Goal: Manage account settings

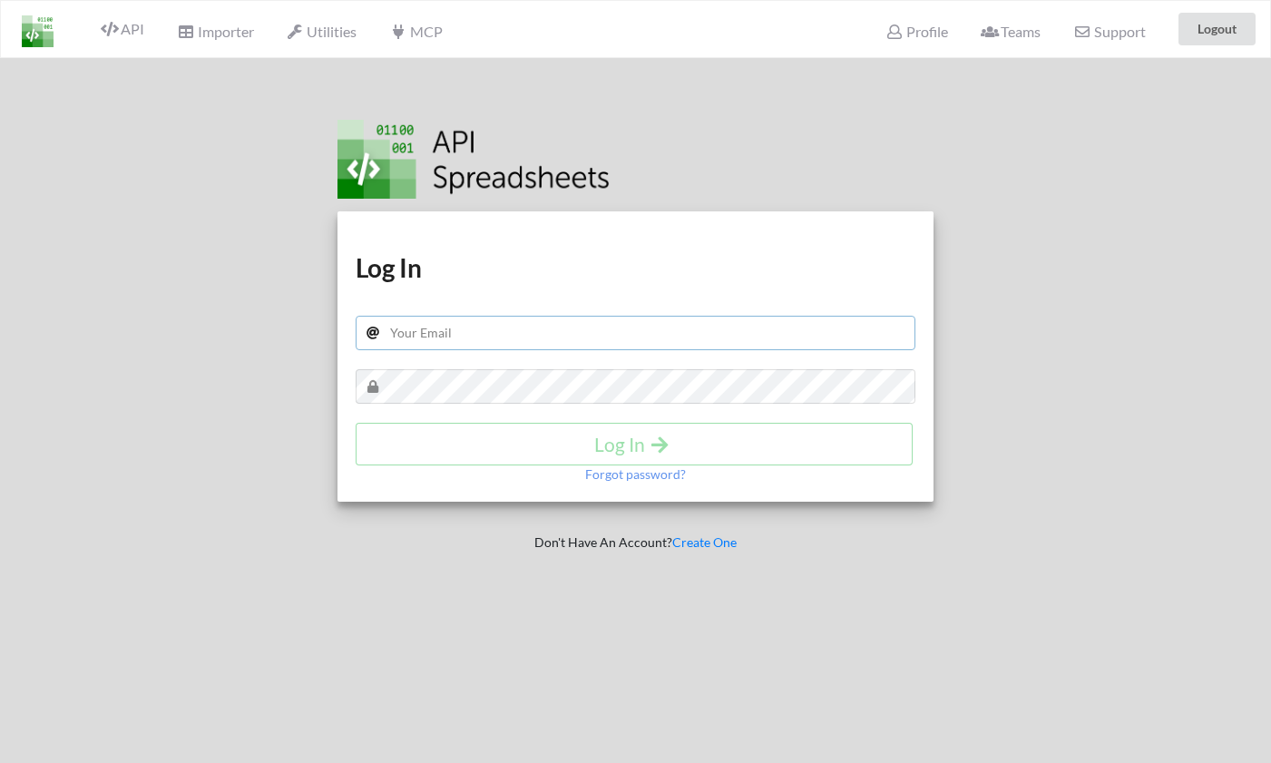
type input "jrz1026@gmail.com"
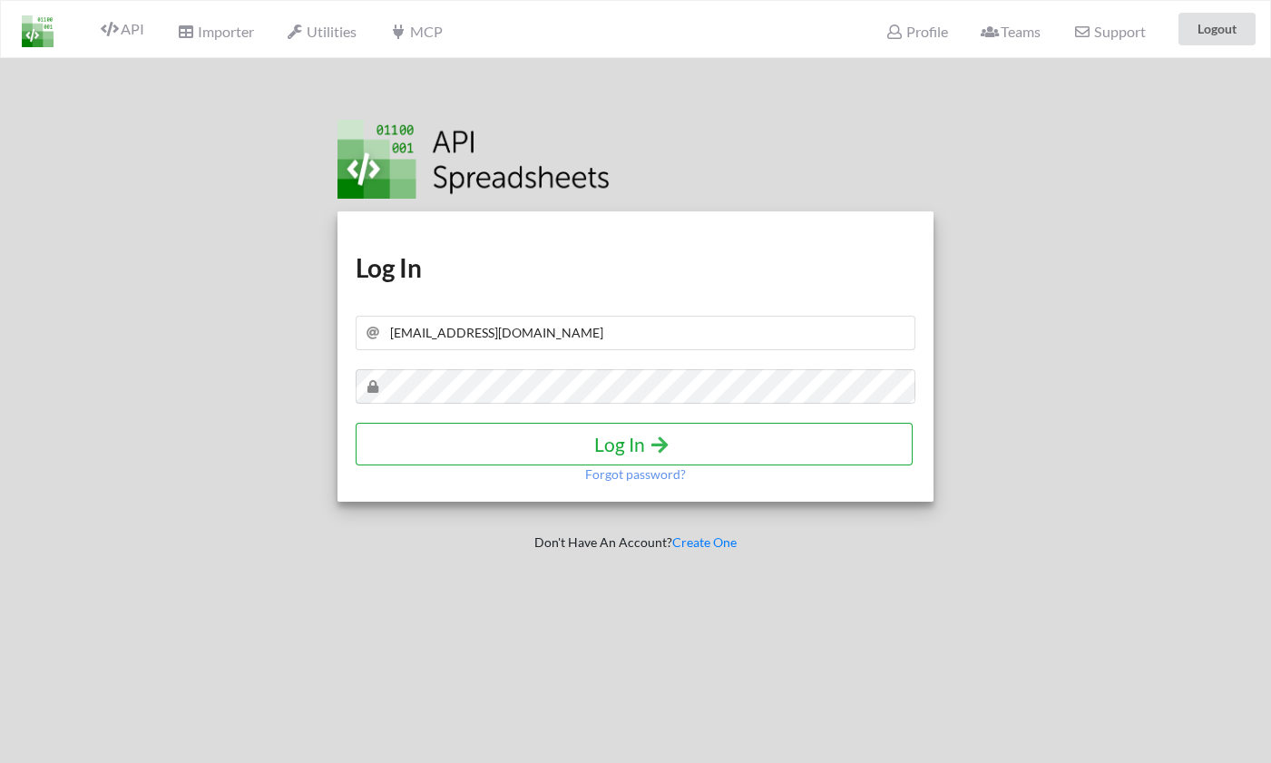
click at [673, 453] on h4 "Log In" at bounding box center [634, 444] width 519 height 23
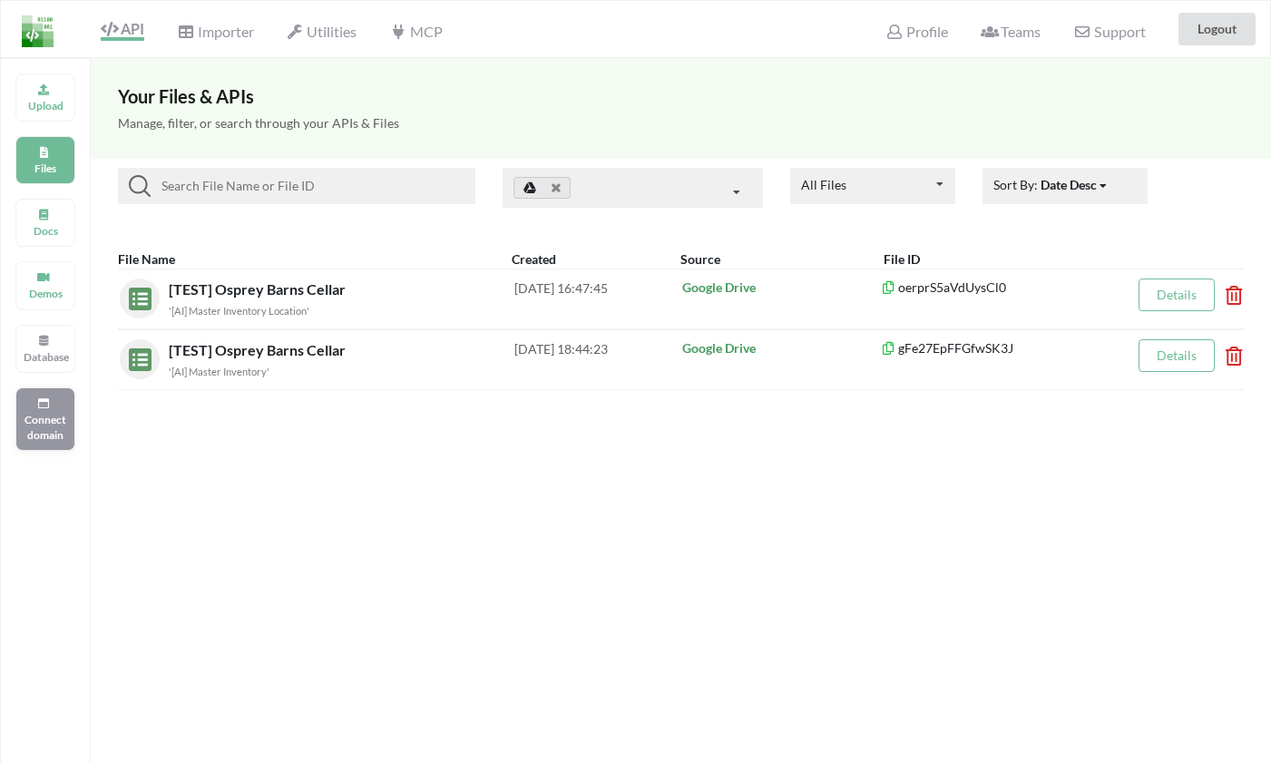
click at [46, 429] on p "Connect domain" at bounding box center [46, 427] width 44 height 31
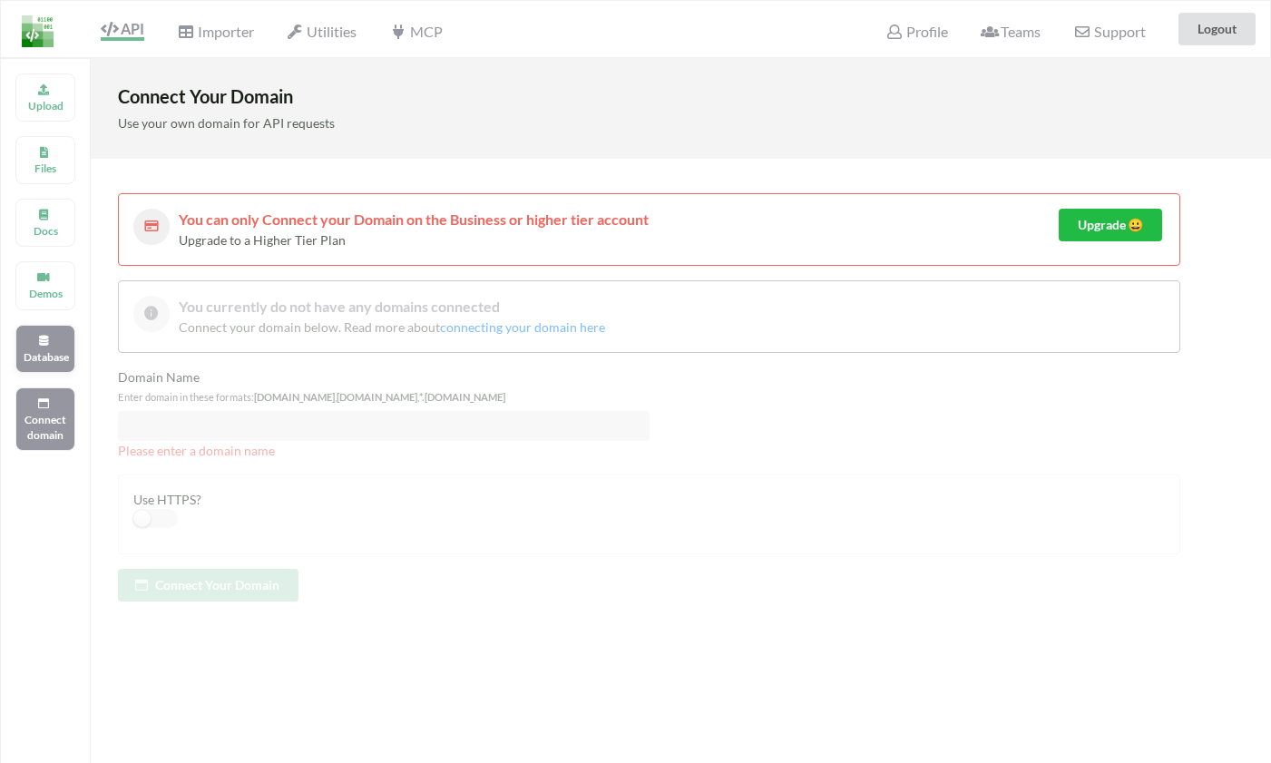
click at [59, 342] on div "Database" at bounding box center [45, 349] width 60 height 48
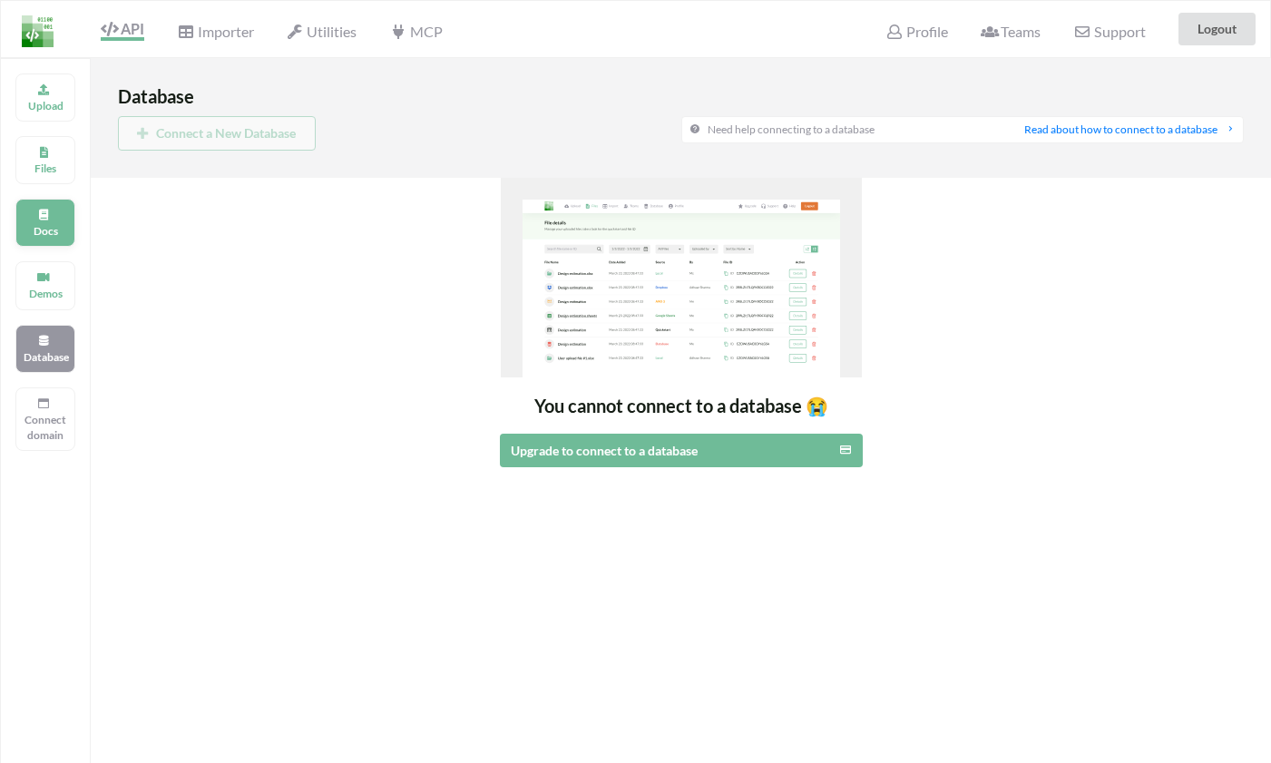
click at [50, 242] on div "Docs" at bounding box center [45, 223] width 60 height 48
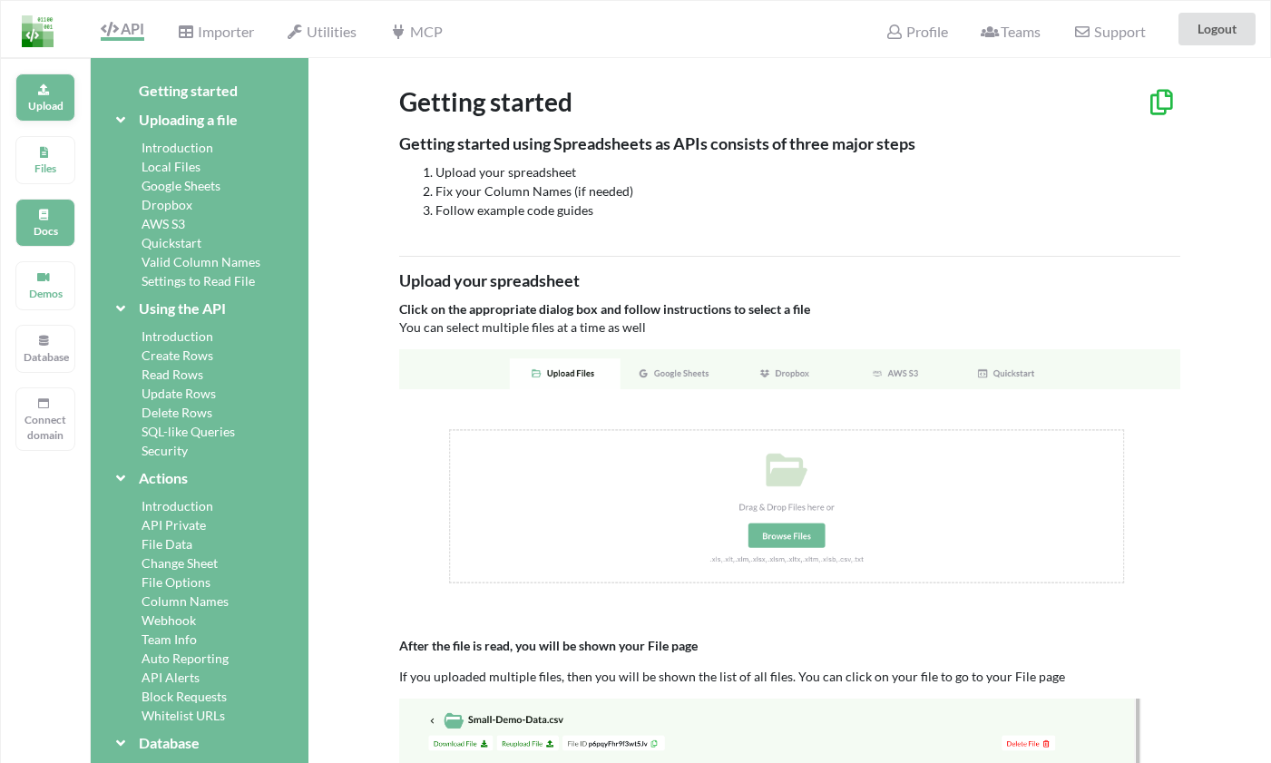
click at [53, 108] on p "Upload" at bounding box center [46, 105] width 44 height 15
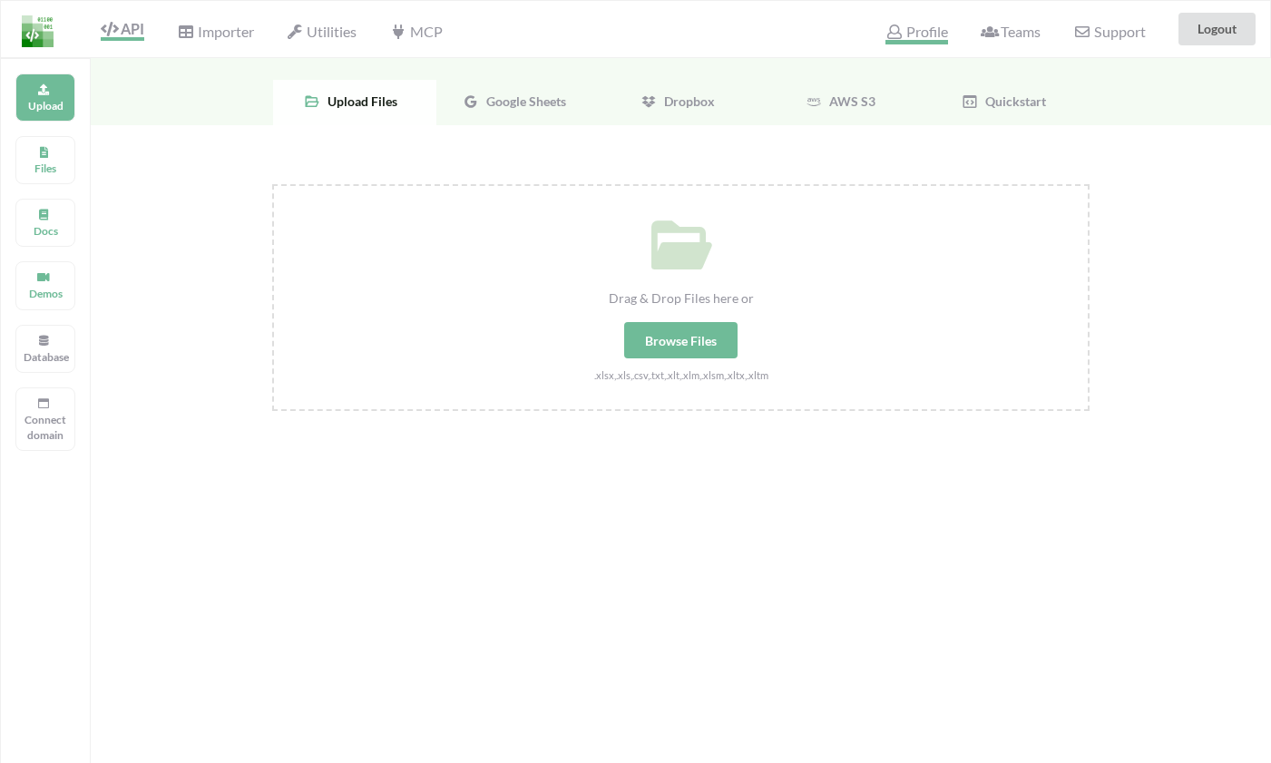
click at [934, 24] on span "Profile" at bounding box center [916, 34] width 62 height 22
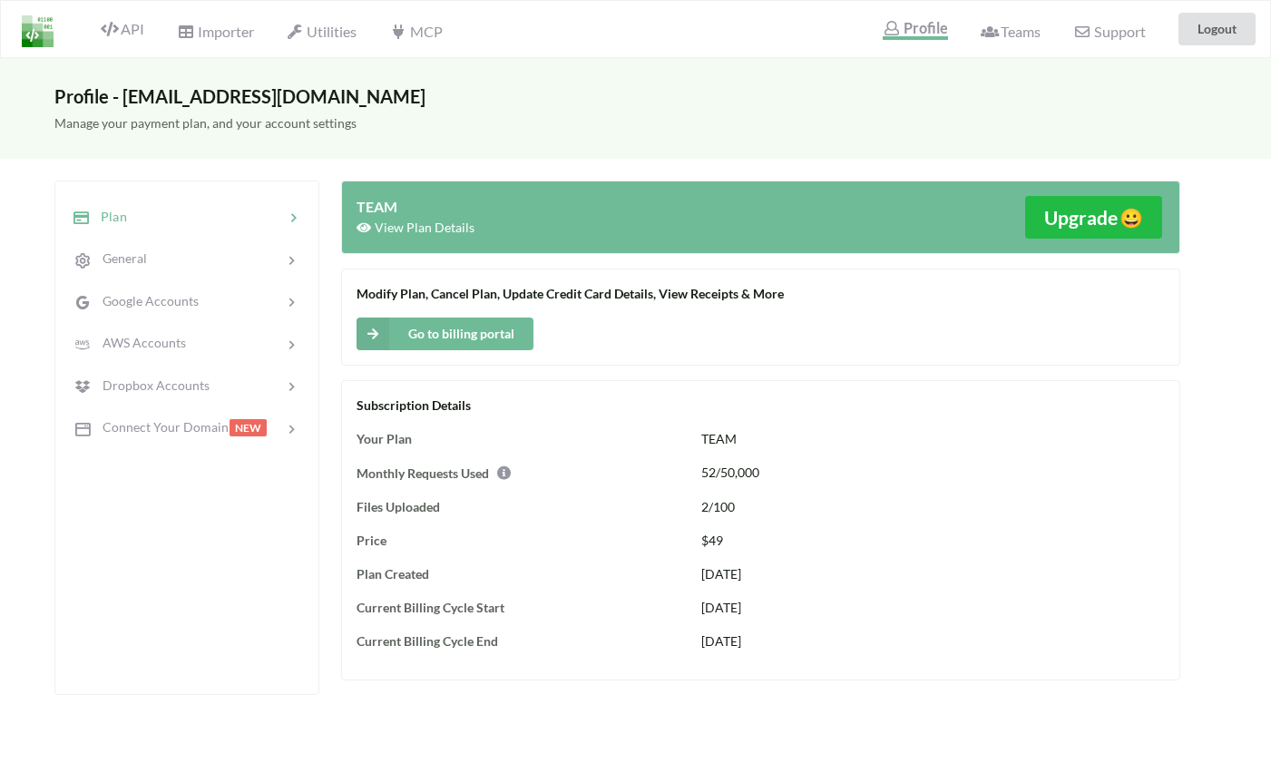
click at [455, 338] on button "Go to billing portal" at bounding box center [444, 333] width 177 height 33
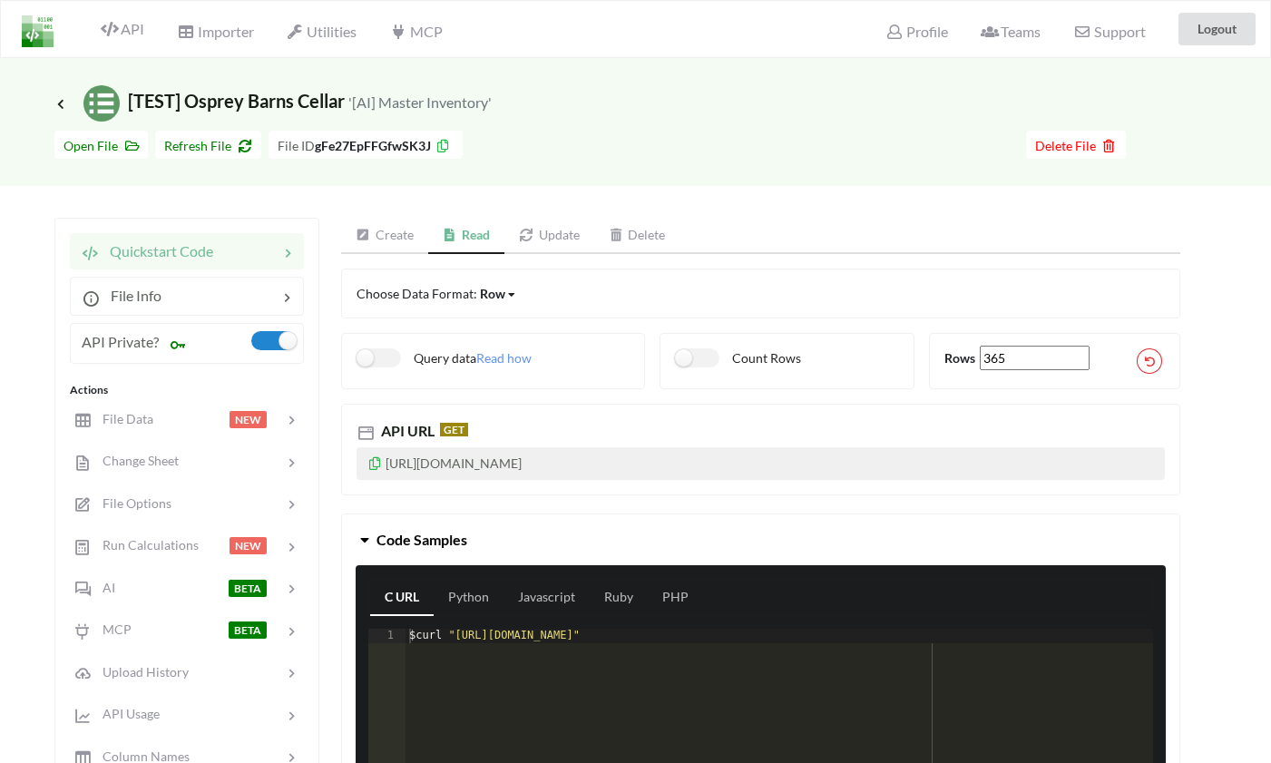
scroll to position [962, 4]
